Goal: Task Accomplishment & Management: Manage account settings

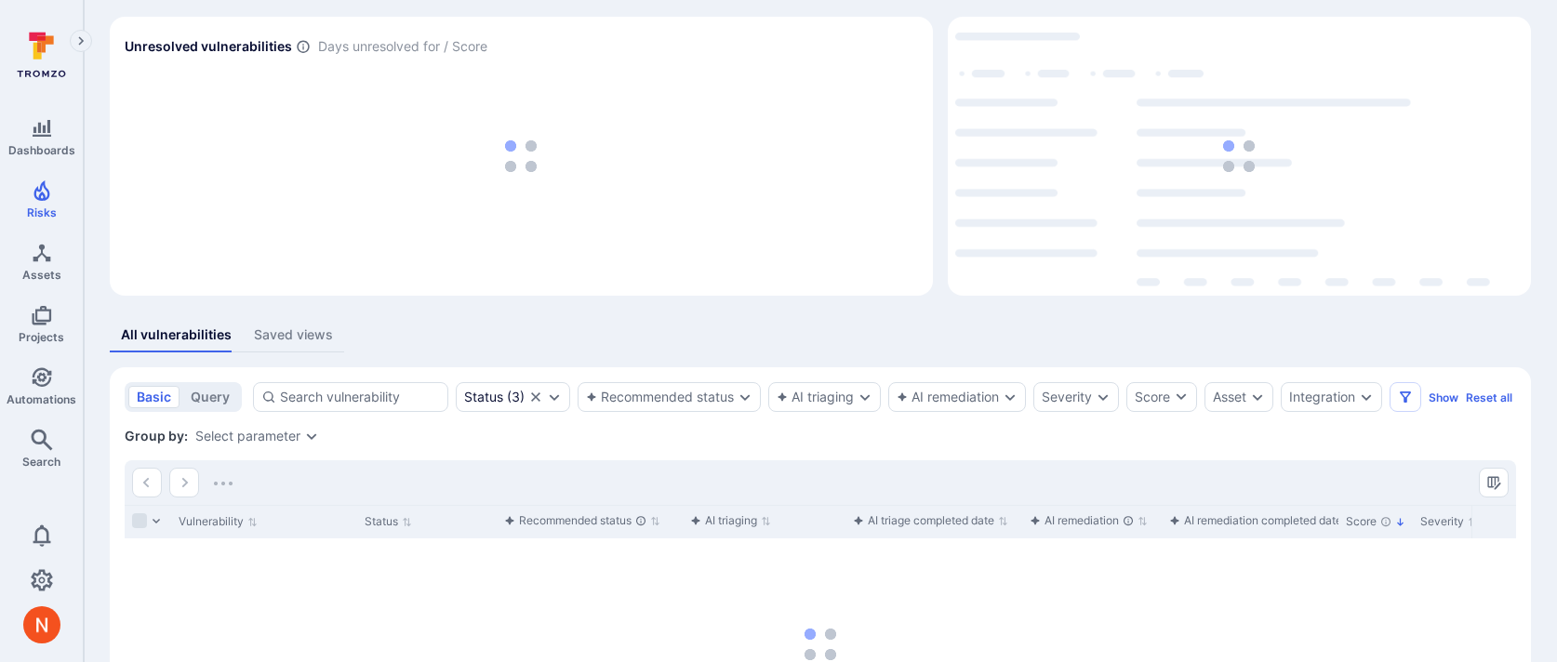
scroll to position [92, 0]
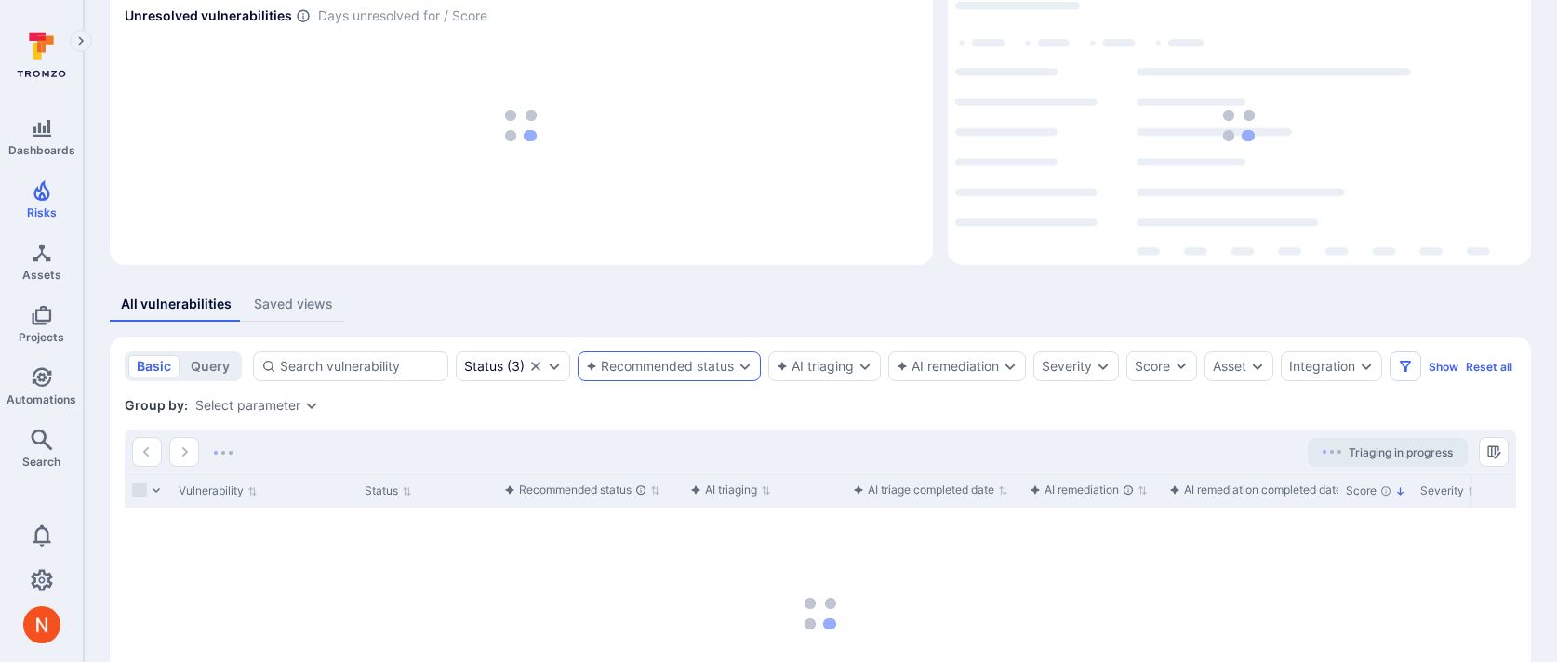
click at [693, 367] on div "Recommended status" at bounding box center [660, 366] width 148 height 15
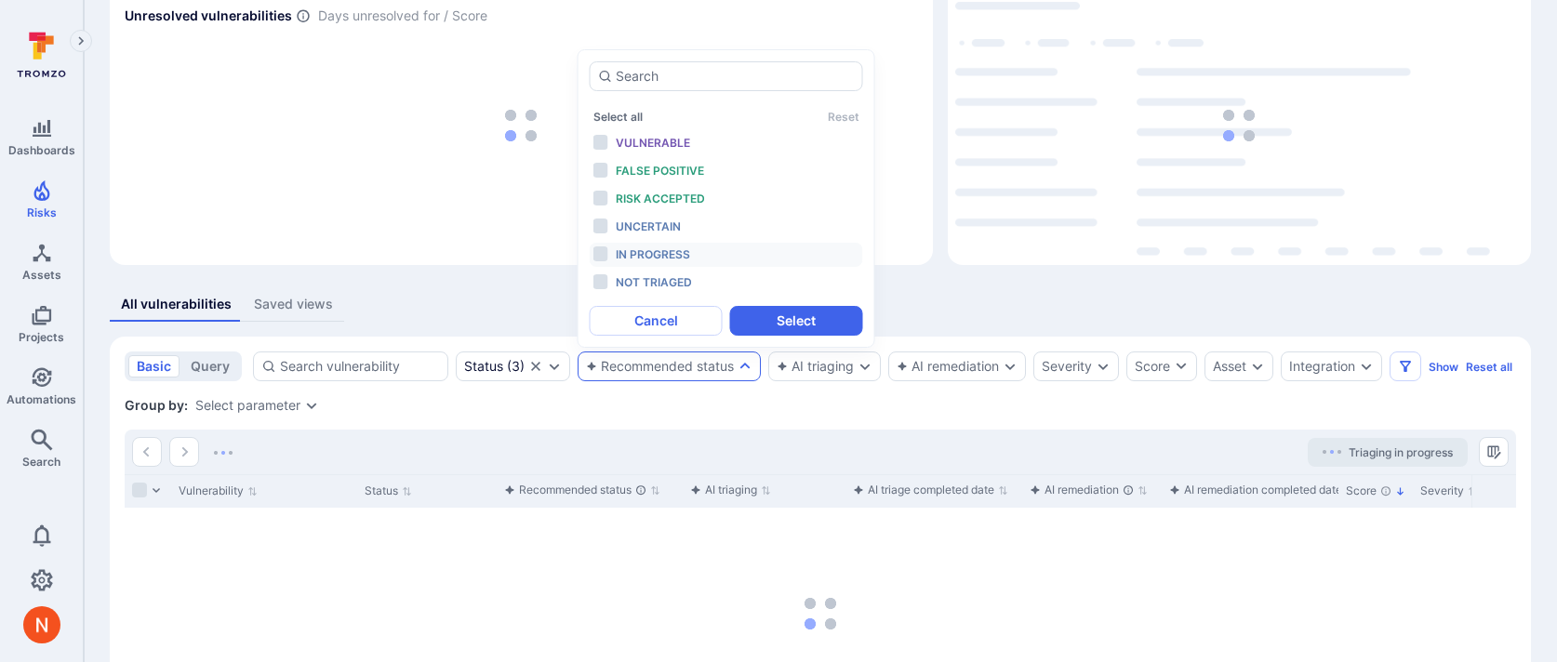
click at [703, 259] on div "In progress" at bounding box center [692, 255] width 153 height 20
click at [766, 317] on button "Select" at bounding box center [796, 321] width 133 height 30
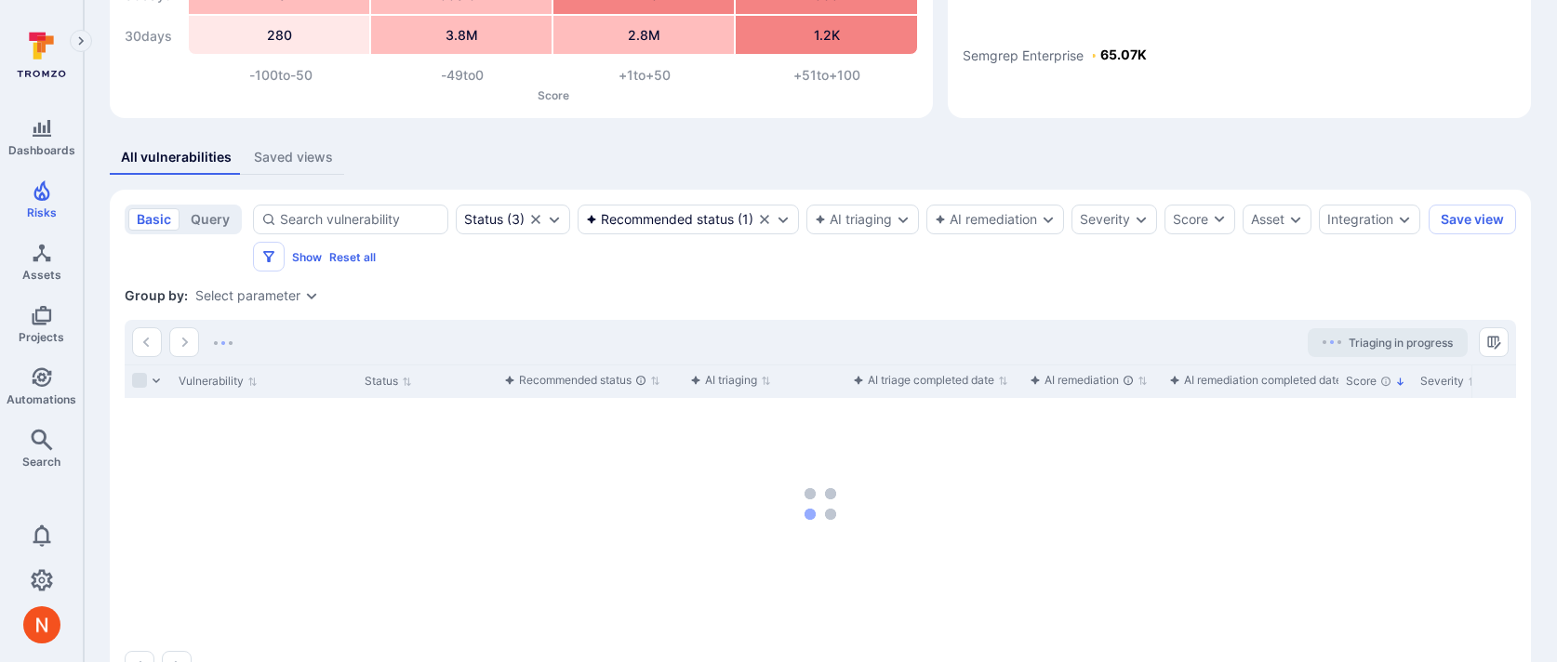
scroll to position [299, 0]
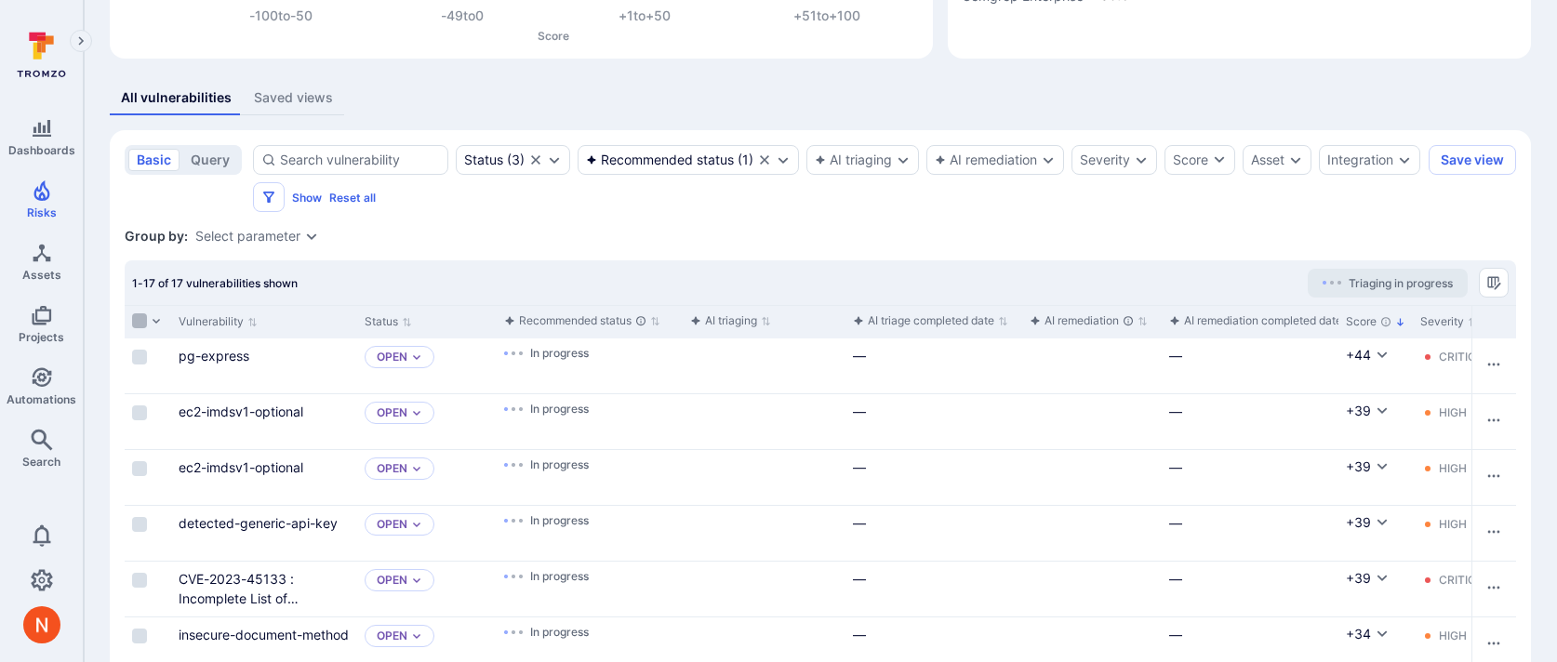
click at [138, 324] on input "Select all rows" at bounding box center [139, 320] width 15 height 15
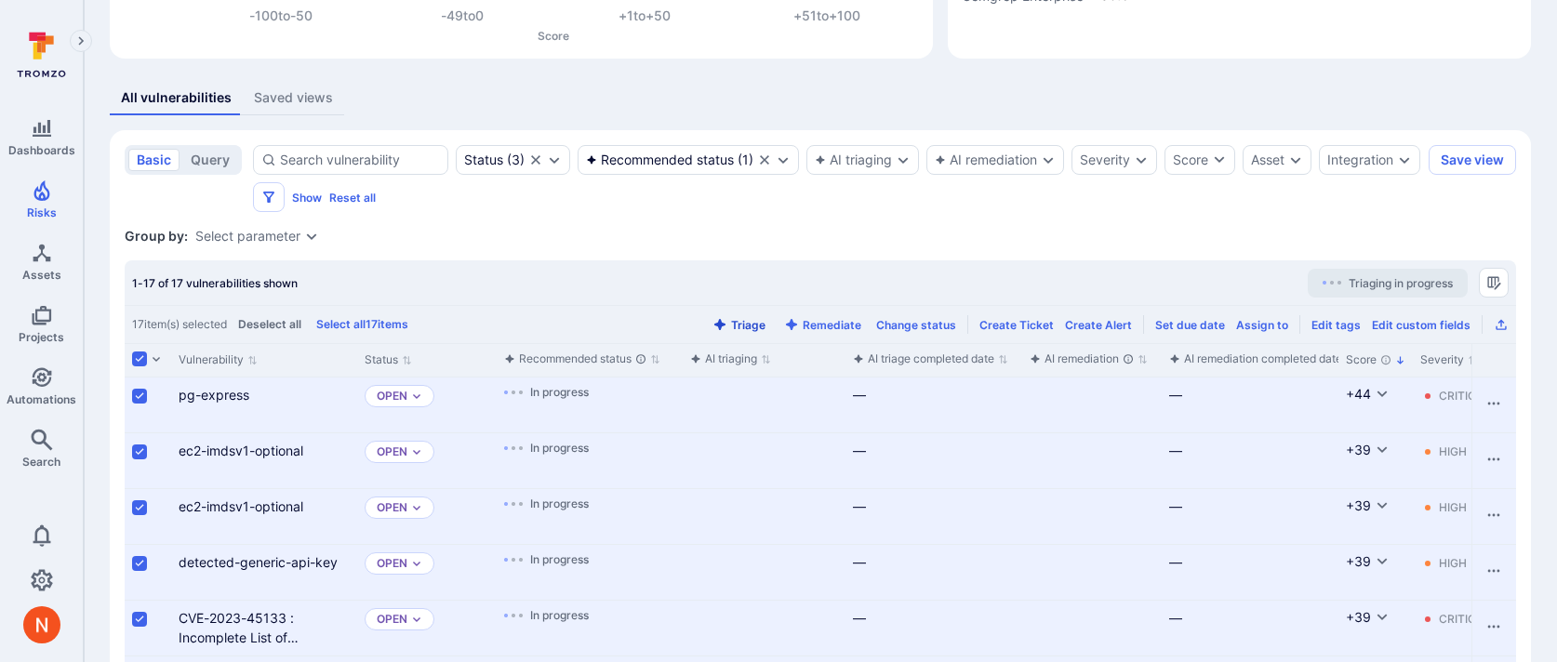
click at [742, 324] on button "Triage" at bounding box center [739, 325] width 60 height 14
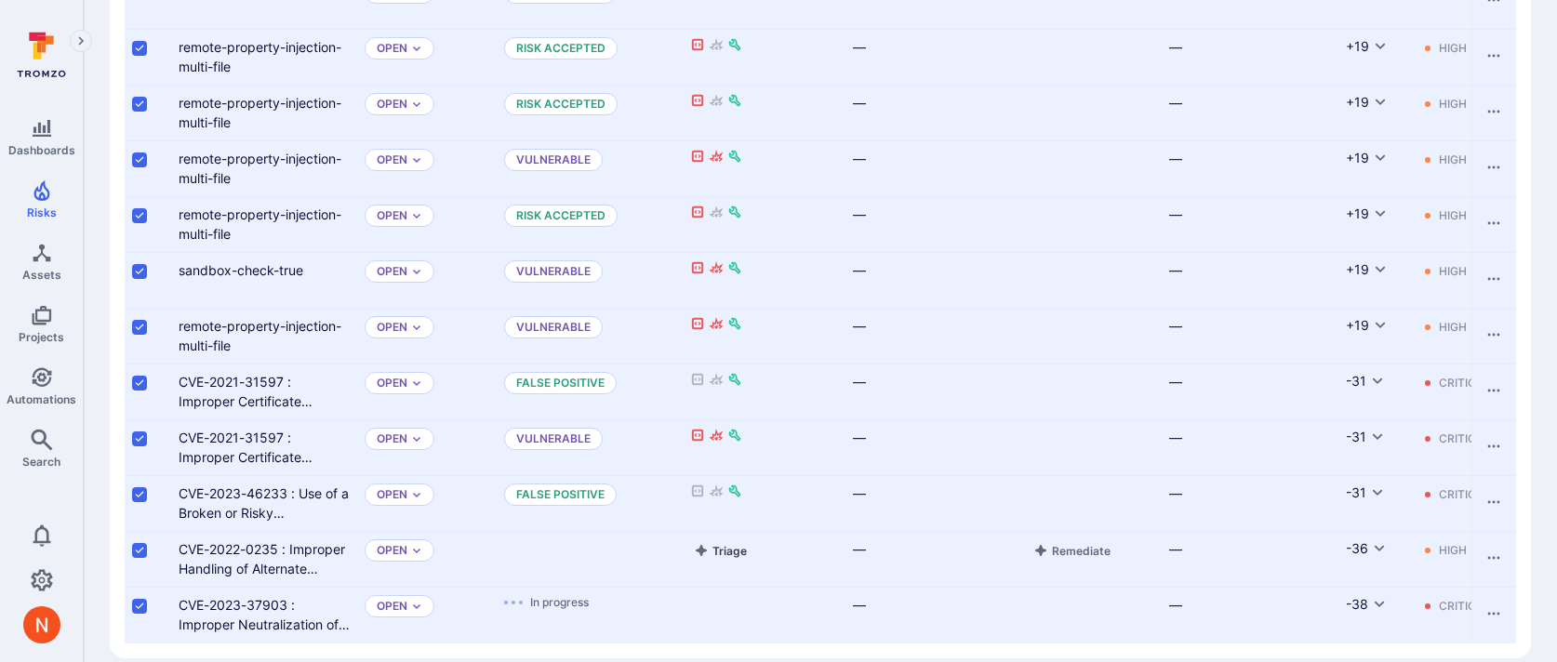
scroll to position [987, 0]
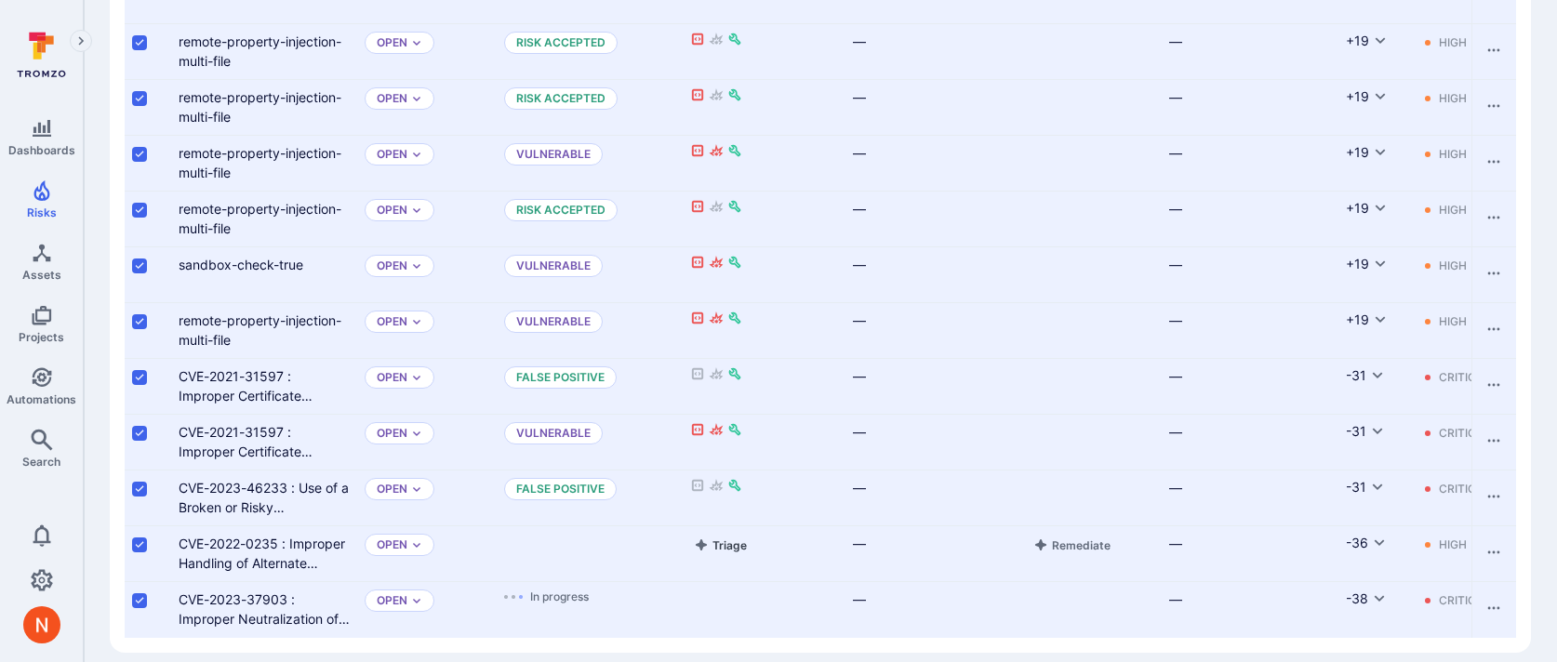
click at [726, 544] on button "Triage" at bounding box center [720, 545] width 60 height 22
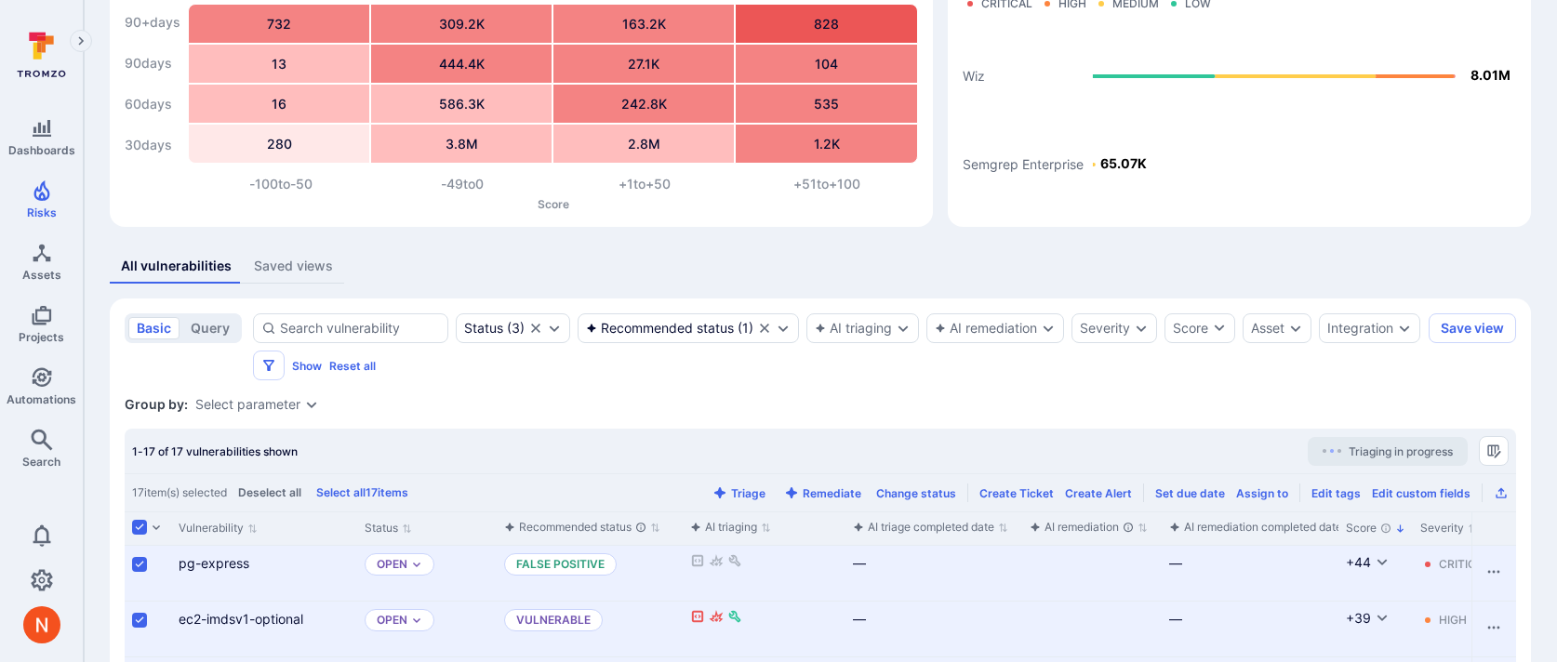
scroll to position [158, 0]
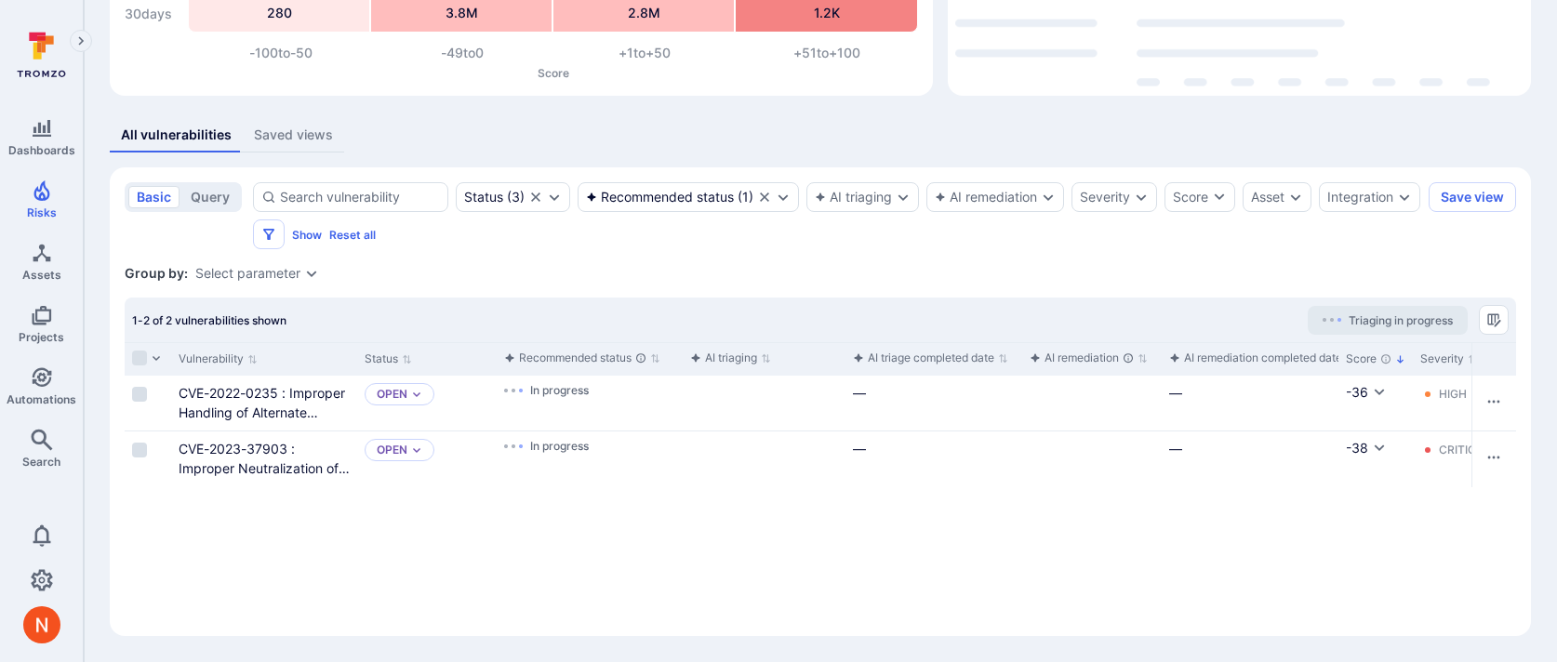
scroll to position [261, 0]
